Goal: Task Accomplishment & Management: Manage account settings

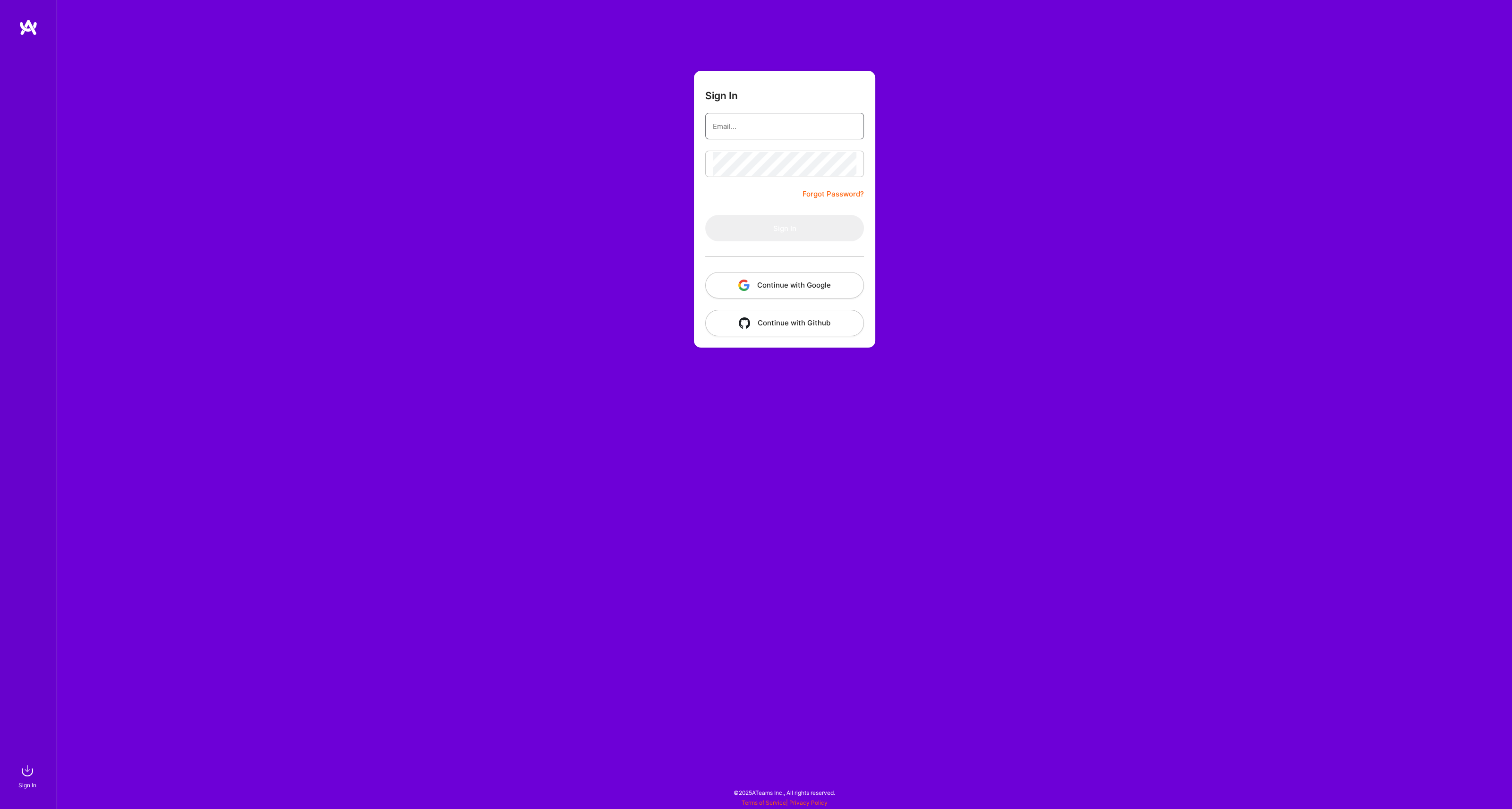
click at [747, 130] on input "email" at bounding box center [785, 127] width 144 height 24
type input "[EMAIL_ADDRESS][DOMAIN_NAME]"
click at [743, 228] on button "Sign In" at bounding box center [785, 228] width 159 height 27
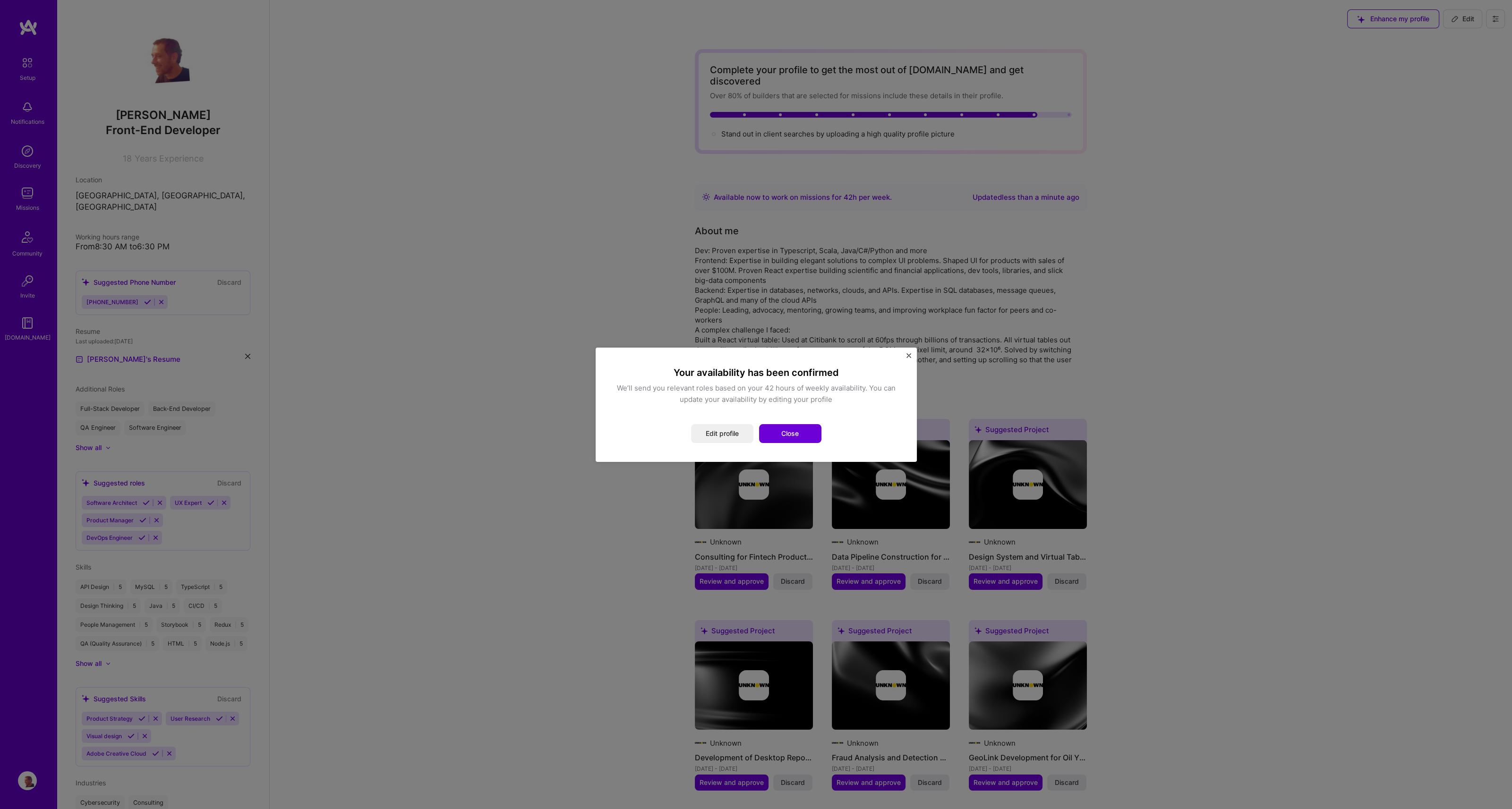
click at [909, 354] on img "Close" at bounding box center [908, 355] width 5 height 5
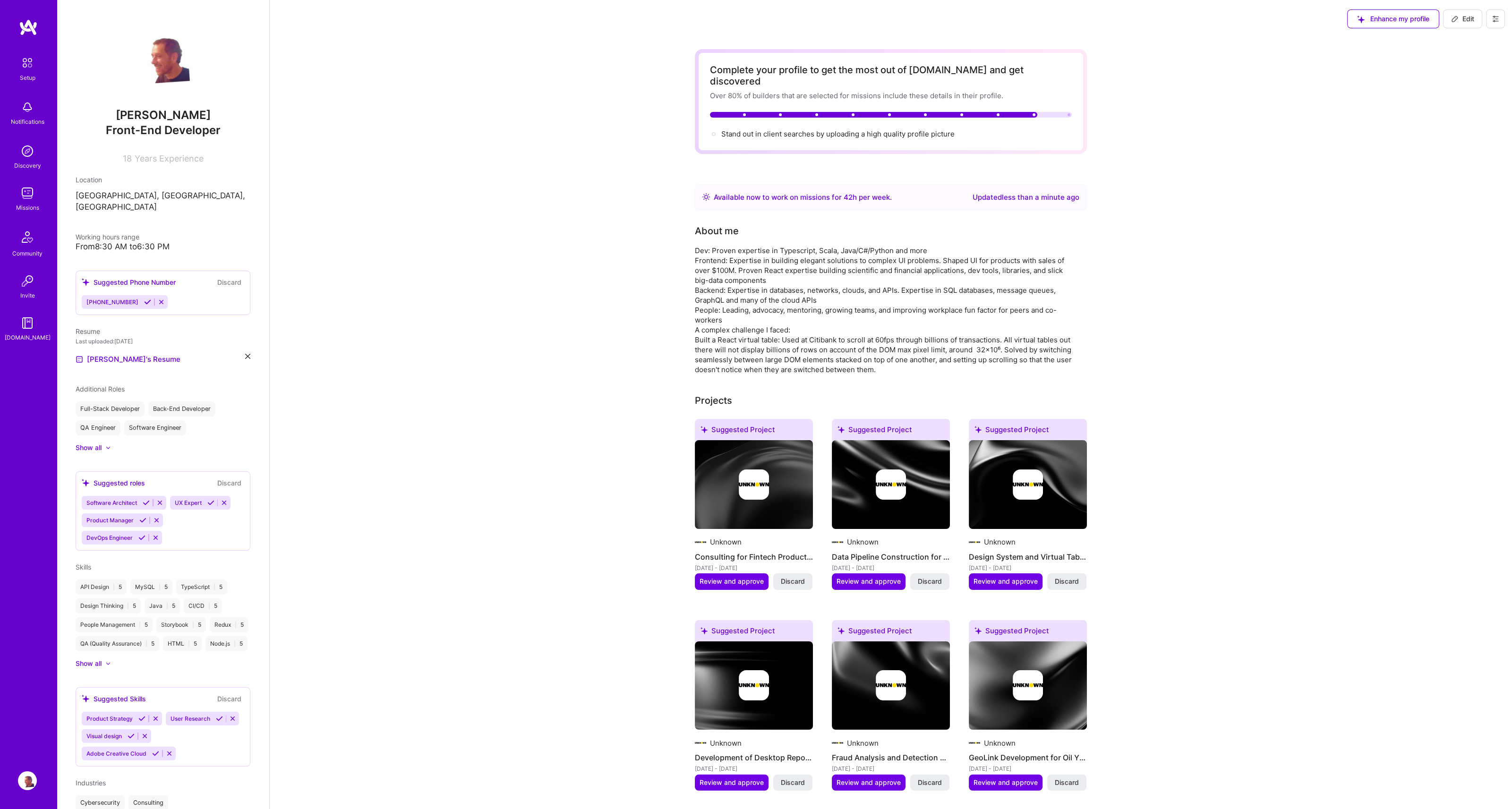
click at [34, 199] on img at bounding box center [27, 193] width 19 height 19
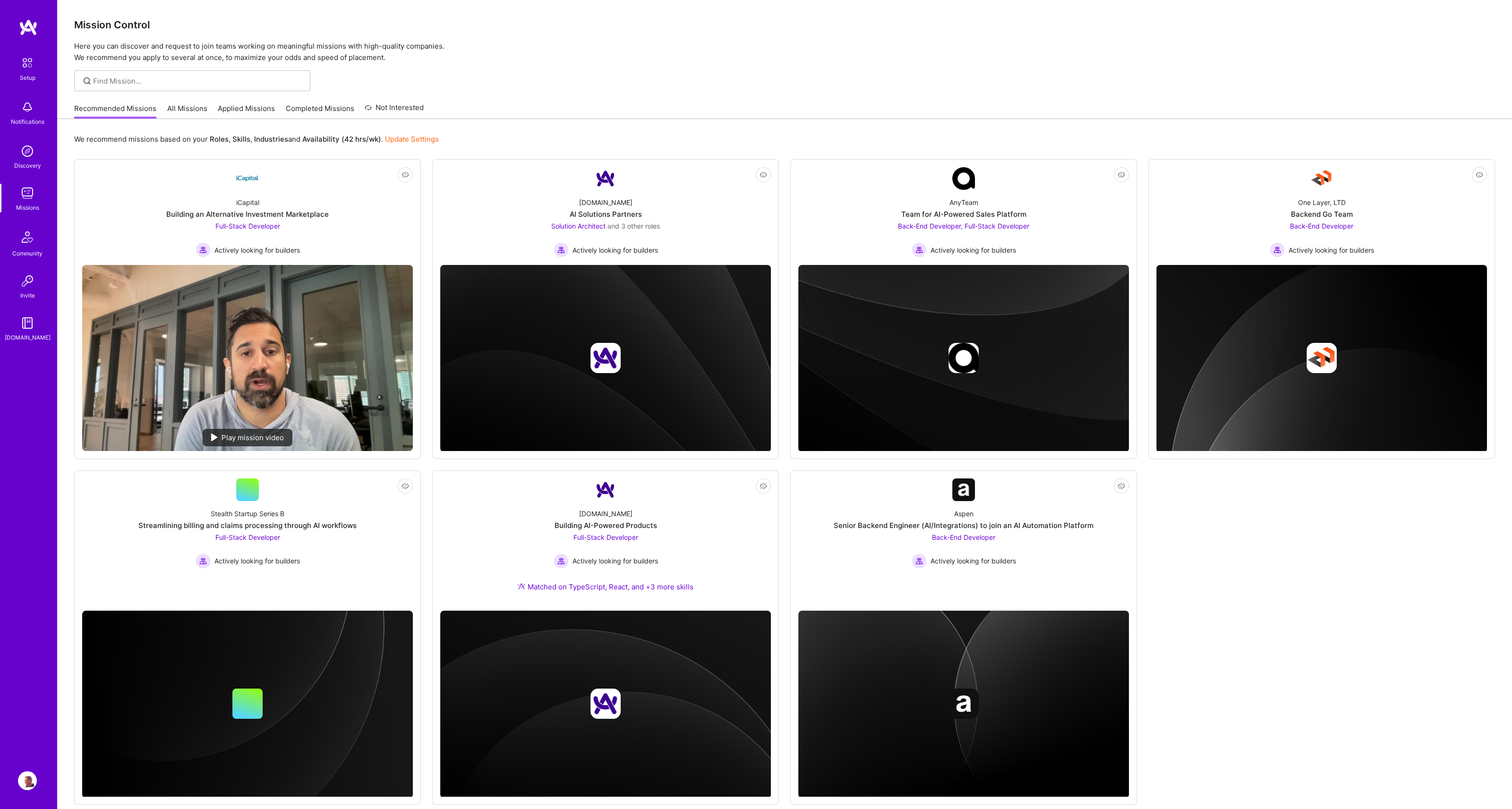
click at [134, 105] on link "Recommended Missions" at bounding box center [115, 111] width 83 height 15
click at [29, 781] on img at bounding box center [27, 781] width 19 height 19
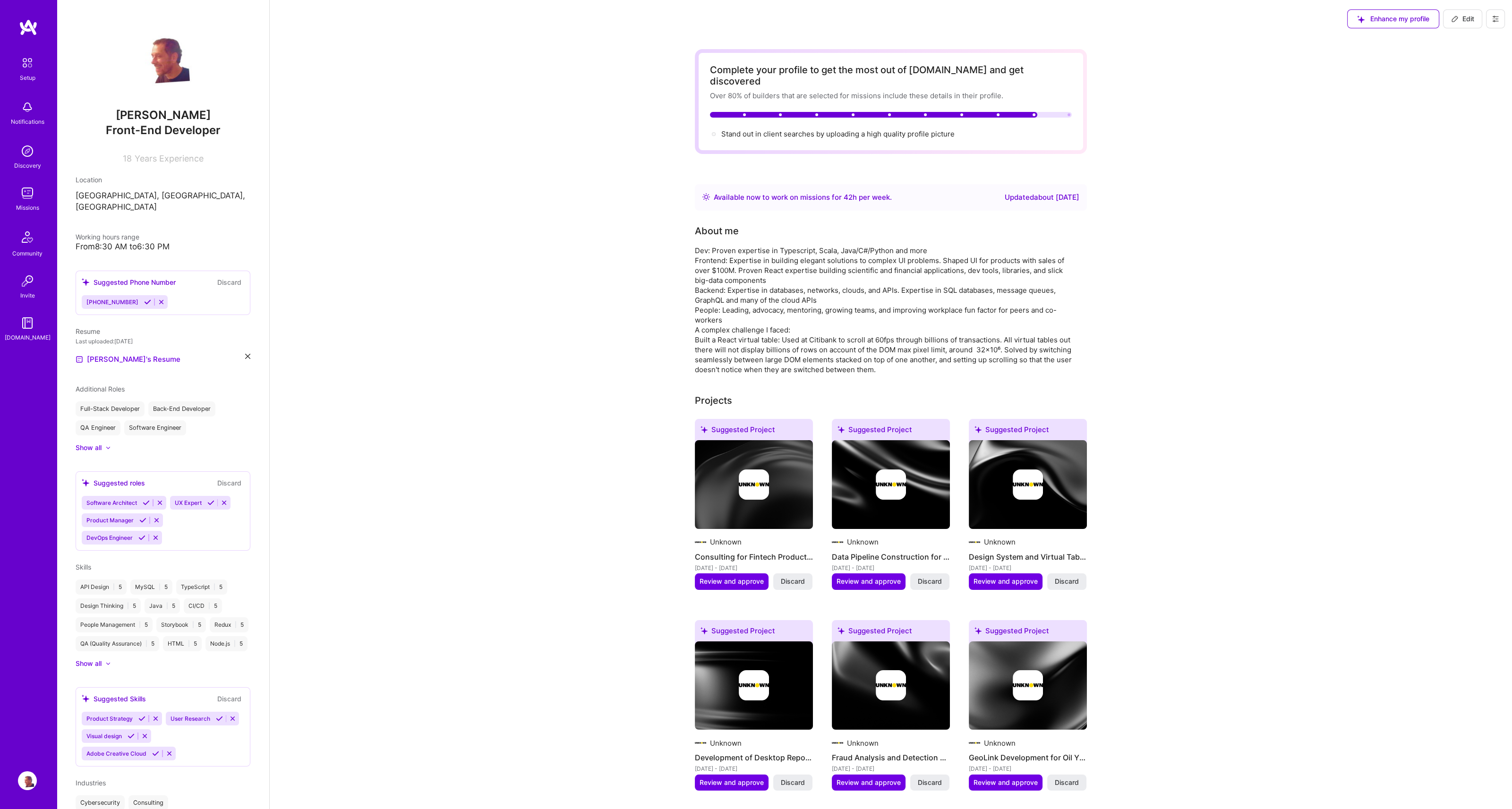
click at [1497, 18] on icon at bounding box center [1496, 19] width 8 height 8
click at [1451, 89] on button "Log Out" at bounding box center [1469, 89] width 71 height 24
